Goal: Task Accomplishment & Management: Use online tool/utility

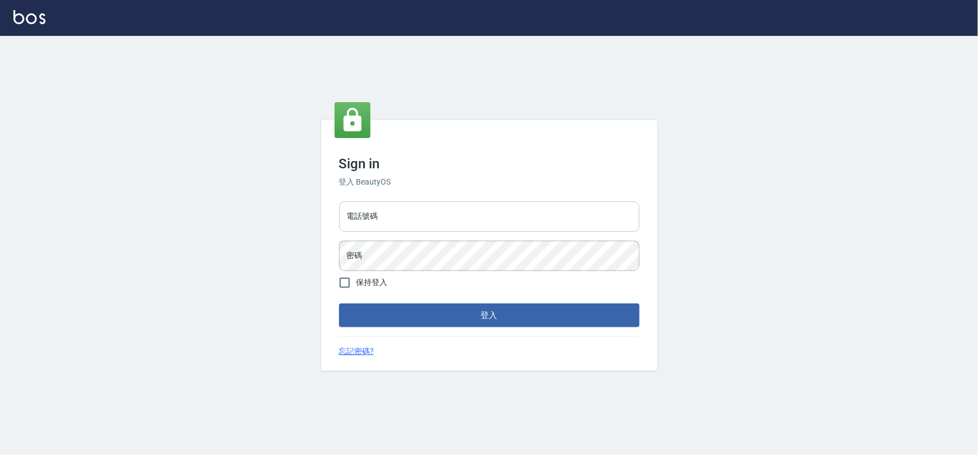
type input "0975575780"
click at [501, 202] on input "0975575780" at bounding box center [489, 216] width 300 height 30
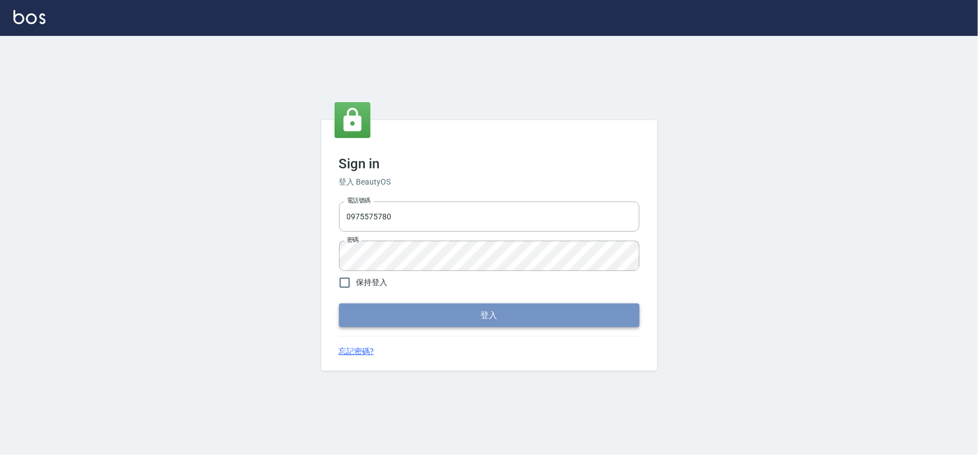
click at [497, 317] on button "登入" at bounding box center [489, 315] width 300 height 24
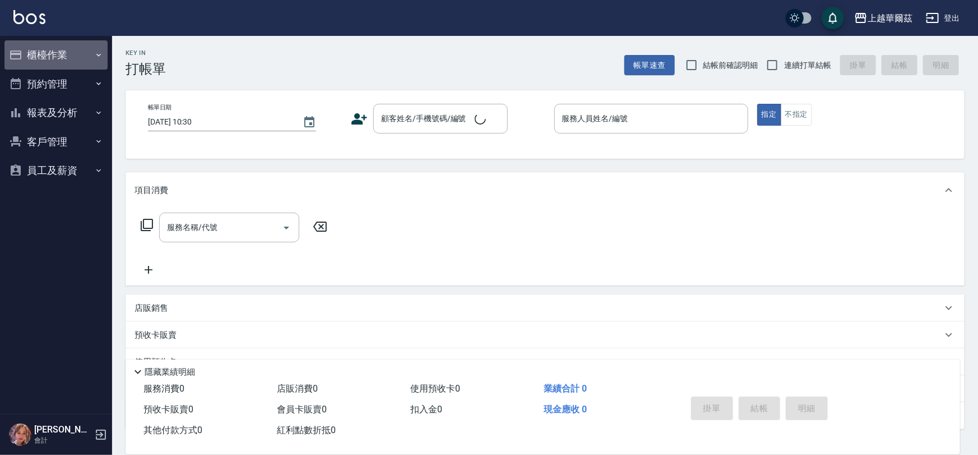
click at [82, 62] on button "櫃檯作業" at bounding box center [55, 54] width 103 height 29
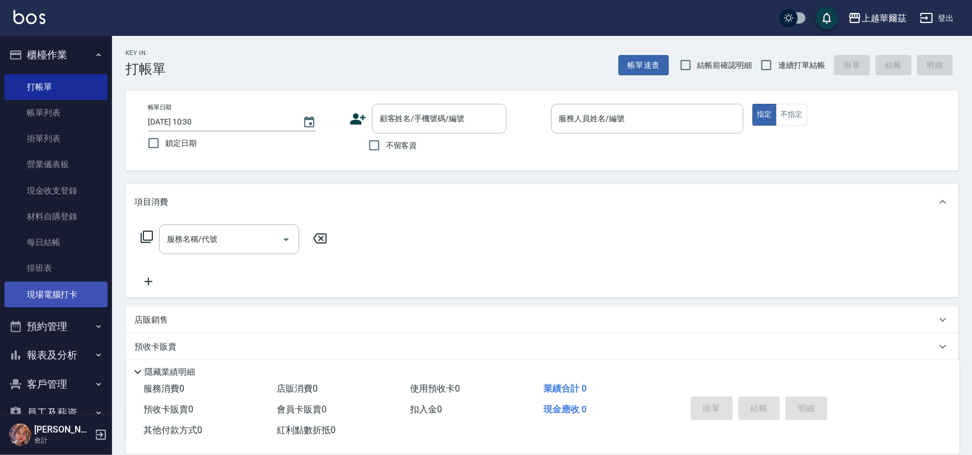
click at [79, 301] on link "現場電腦打卡" at bounding box center [55, 294] width 103 height 26
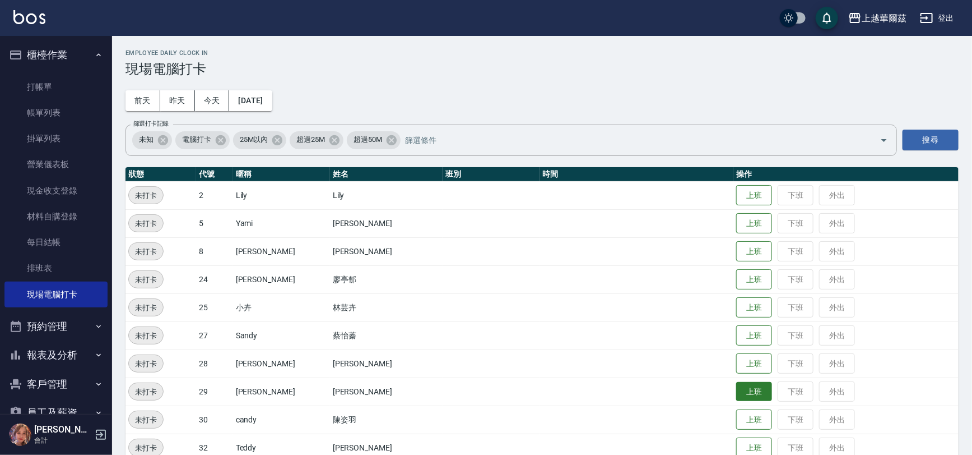
click at [736, 391] on button "上班" at bounding box center [754, 392] width 36 height 20
click at [736, 249] on button "上班" at bounding box center [754, 252] width 36 height 20
